Goal: Find specific page/section: Find specific page/section

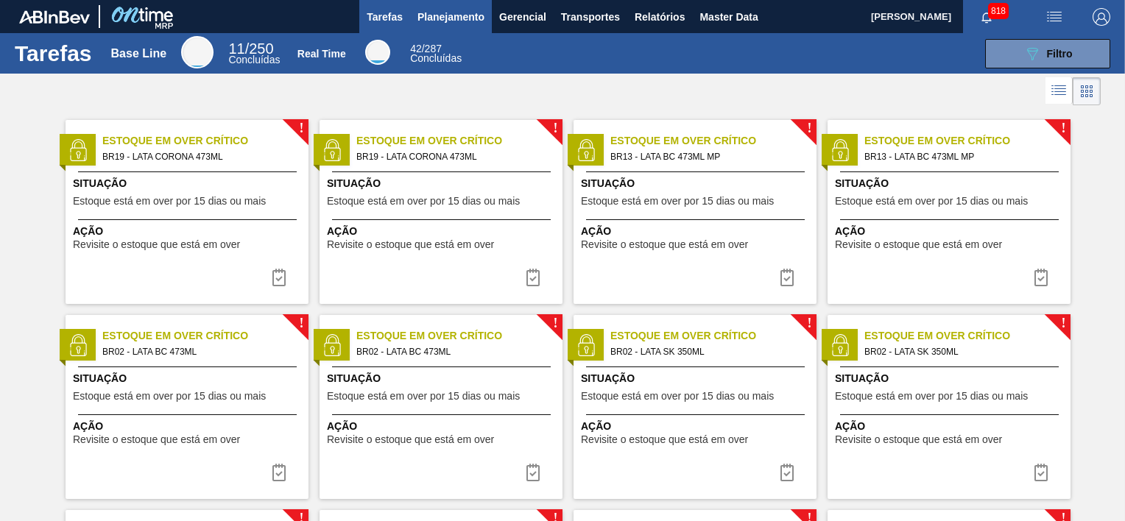
click at [449, 15] on span "Planejamento" at bounding box center [450, 17] width 67 height 18
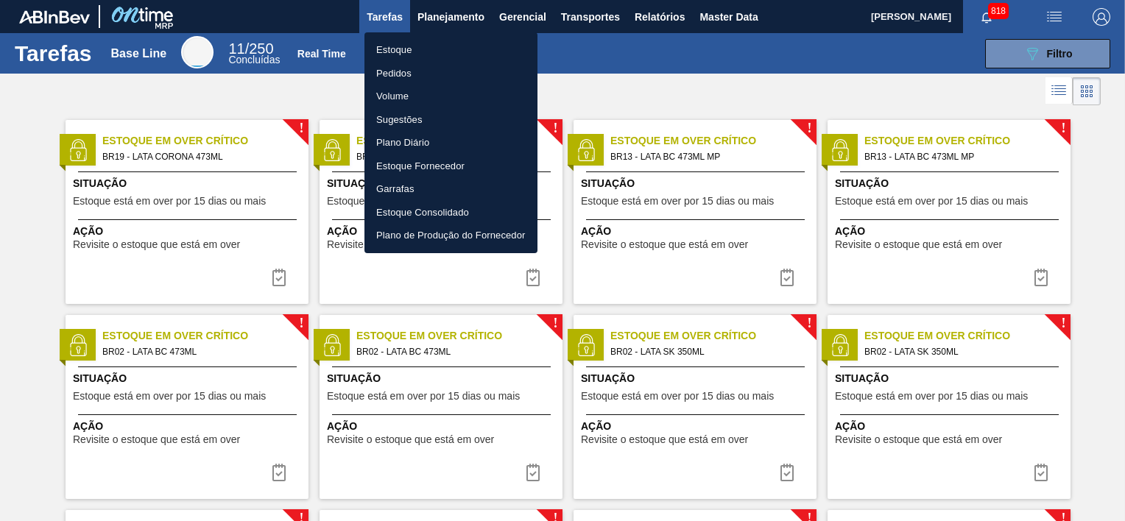
click at [398, 85] on li "Volume" at bounding box center [450, 97] width 173 height 24
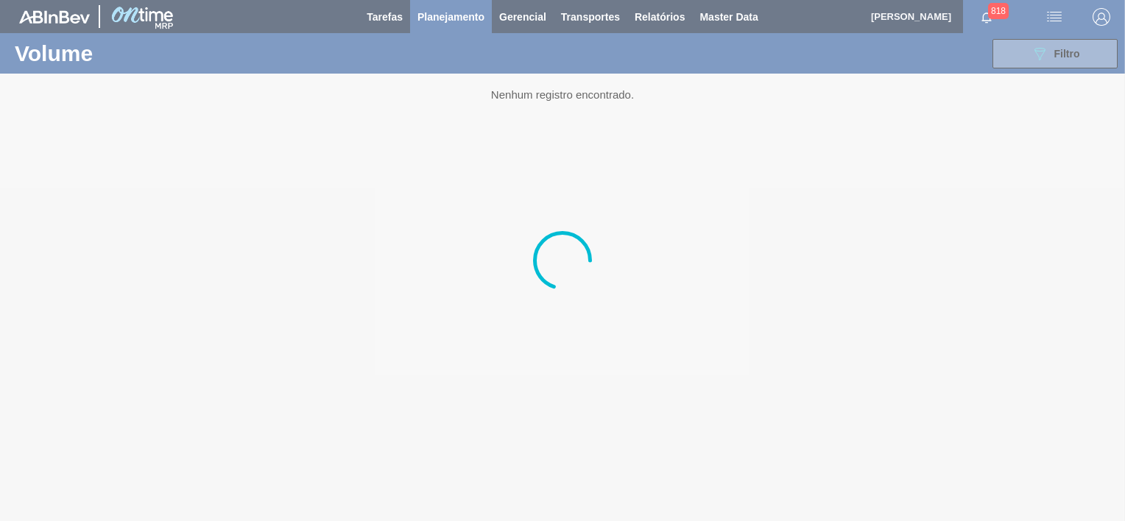
click at [426, 17] on div at bounding box center [562, 260] width 1125 height 521
click at [456, 18] on div at bounding box center [562, 260] width 1125 height 521
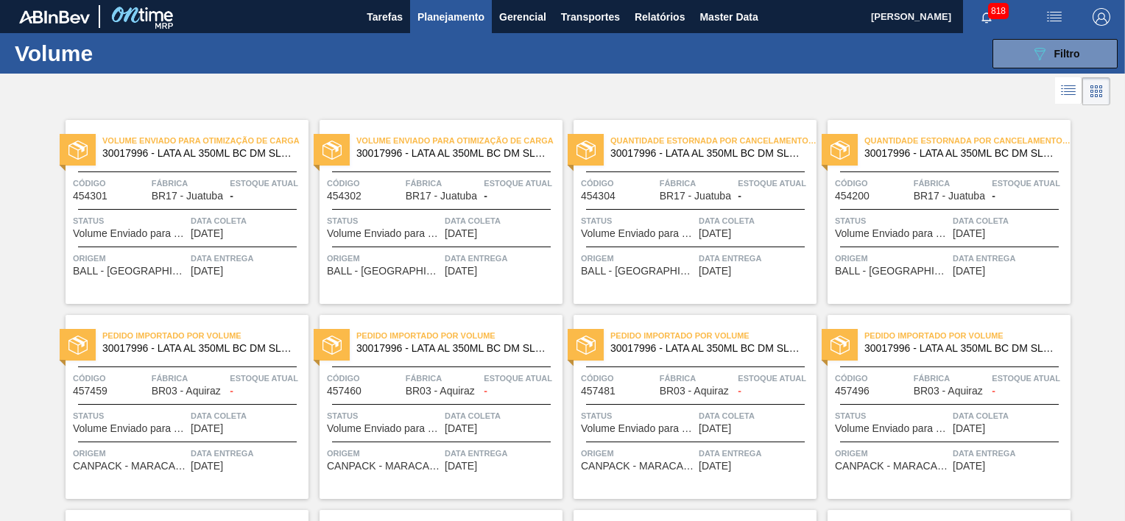
click at [456, 18] on span "Planejamento" at bounding box center [450, 17] width 67 height 18
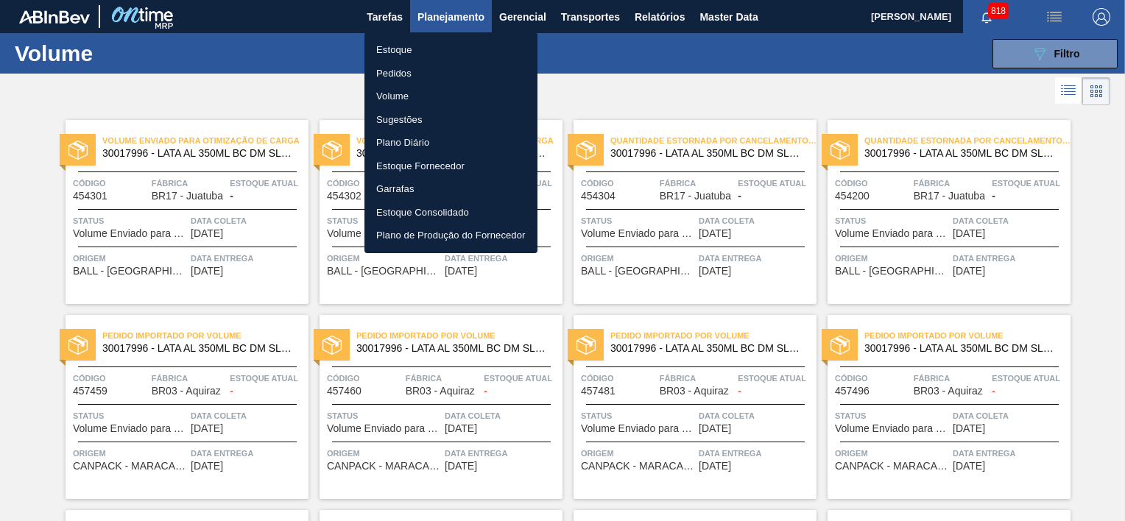
click at [398, 71] on li "Pedidos" at bounding box center [450, 74] width 173 height 24
